Goal: Check status: Check status

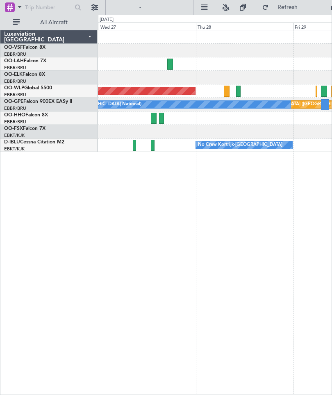
click at [218, 101] on div "No Crew [GEOGRAPHIC_DATA] ([GEOGRAPHIC_DATA] National)" at bounding box center [146, 104] width 289 height 7
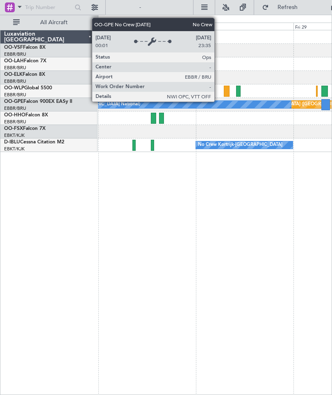
click at [237, 92] on div at bounding box center [238, 91] width 5 height 11
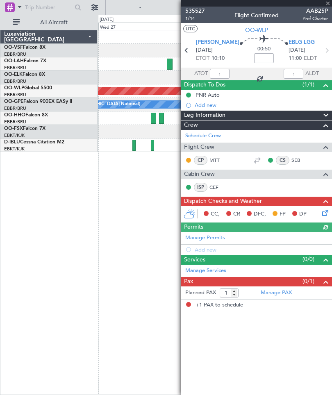
click at [327, 2] on div at bounding box center [256, 3] width 151 height 7
click at [329, 3] on span at bounding box center [328, 3] width 8 height 7
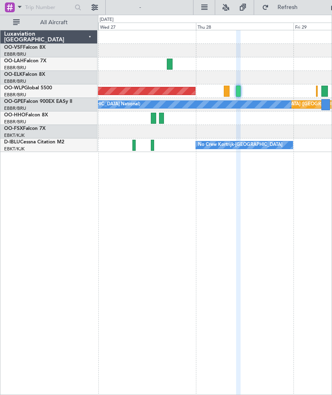
type input "0"
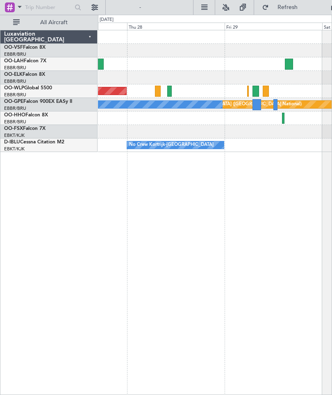
click at [249, 90] on div at bounding box center [248, 91] width 2 height 11
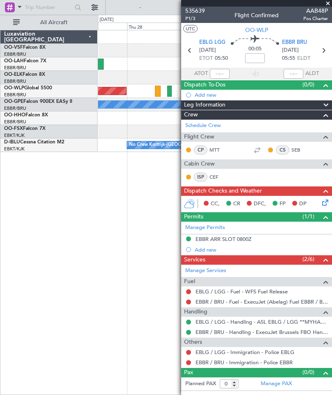
click at [329, 2] on span at bounding box center [328, 3] width 8 height 7
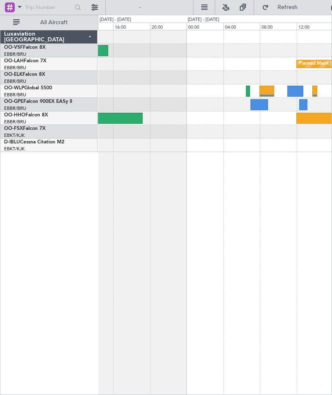
click at [250, 92] on div at bounding box center [248, 91] width 4 height 11
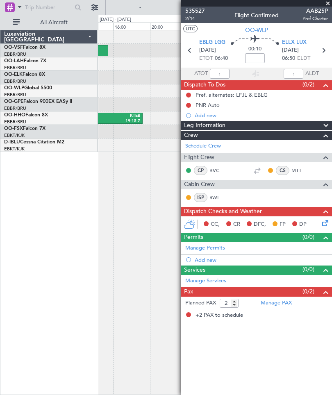
click at [324, 4] on span at bounding box center [328, 3] width 8 height 7
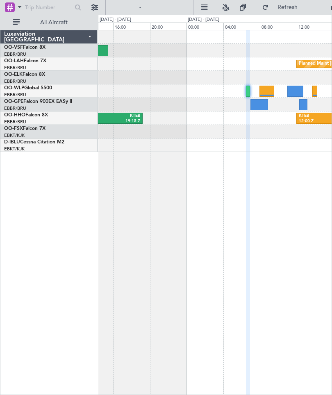
type input "0"
click at [259, 91] on div at bounding box center [215, 91] width 234 height 14
click at [267, 93] on div at bounding box center [267, 91] width 15 height 11
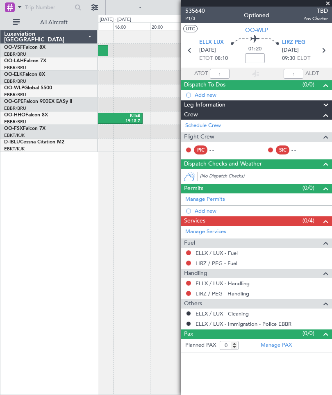
click at [327, 3] on span at bounding box center [328, 3] width 8 height 7
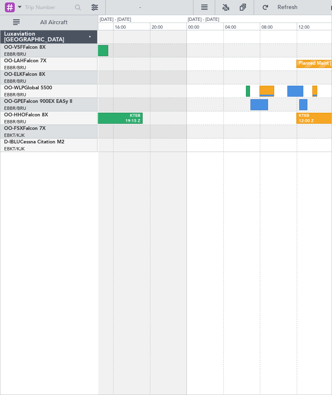
click at [292, 89] on div at bounding box center [295, 91] width 16 height 11
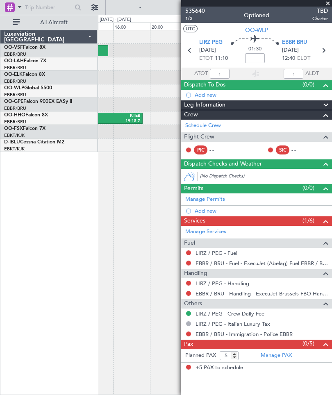
click at [327, 6] on span at bounding box center [328, 3] width 8 height 7
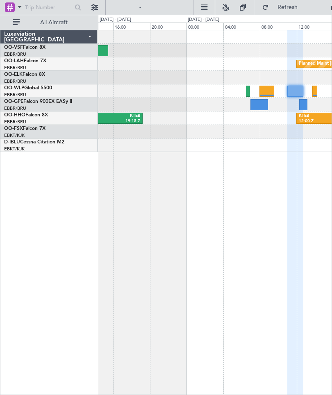
type input "0"
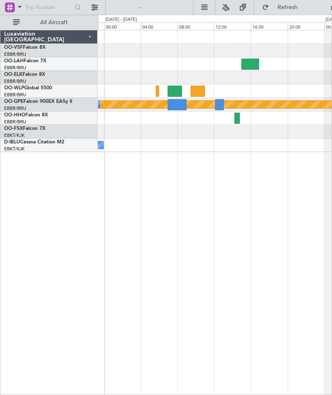
click at [174, 88] on div at bounding box center [175, 91] width 14 height 11
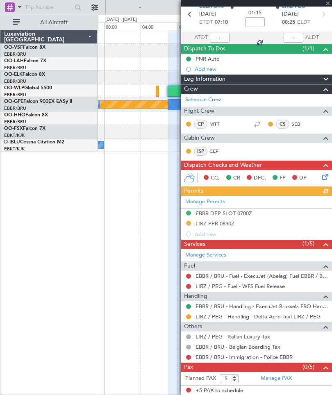
scroll to position [36, 0]
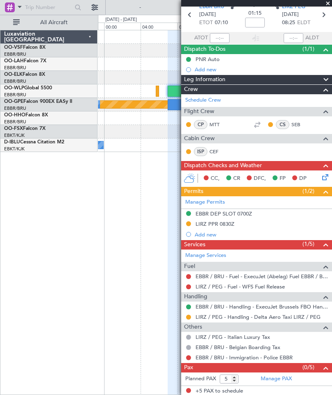
click at [323, 7] on section "EBBR BRU [DATE] ETOT 07:10 01:15 LIRZ PEG [DATE] 08:25 ELDT" at bounding box center [256, 16] width 151 height 32
click at [327, 7] on span at bounding box center [328, 3] width 8 height 7
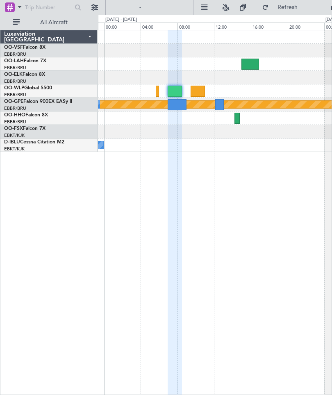
type input "0"
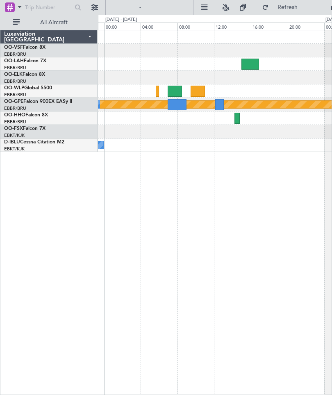
click at [203, 90] on div at bounding box center [198, 91] width 14 height 11
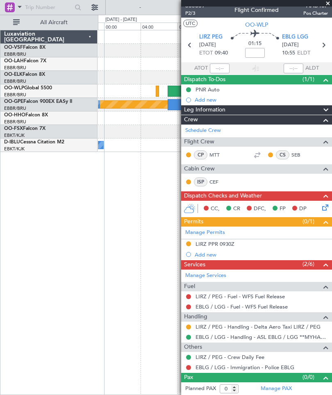
scroll to position [5, 0]
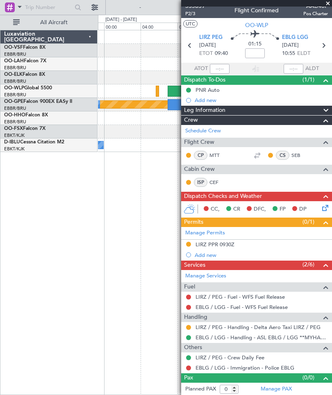
click at [329, 4] on span at bounding box center [328, 3] width 8 height 7
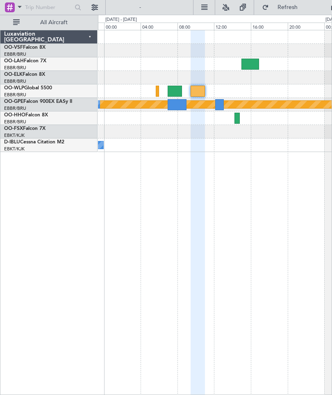
scroll to position [0, 0]
